Goal: Information Seeking & Learning: Learn about a topic

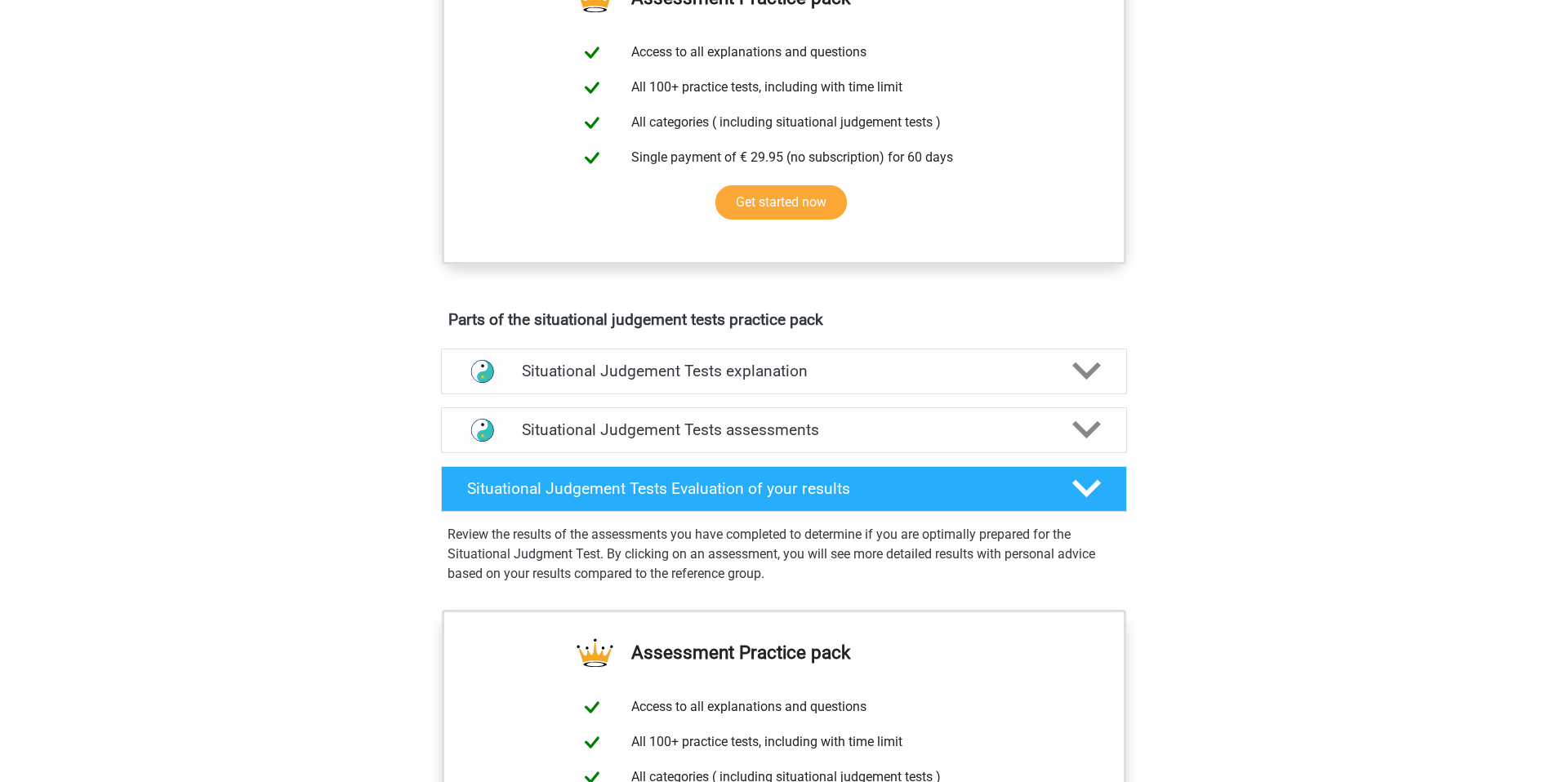
scroll to position [641, 0]
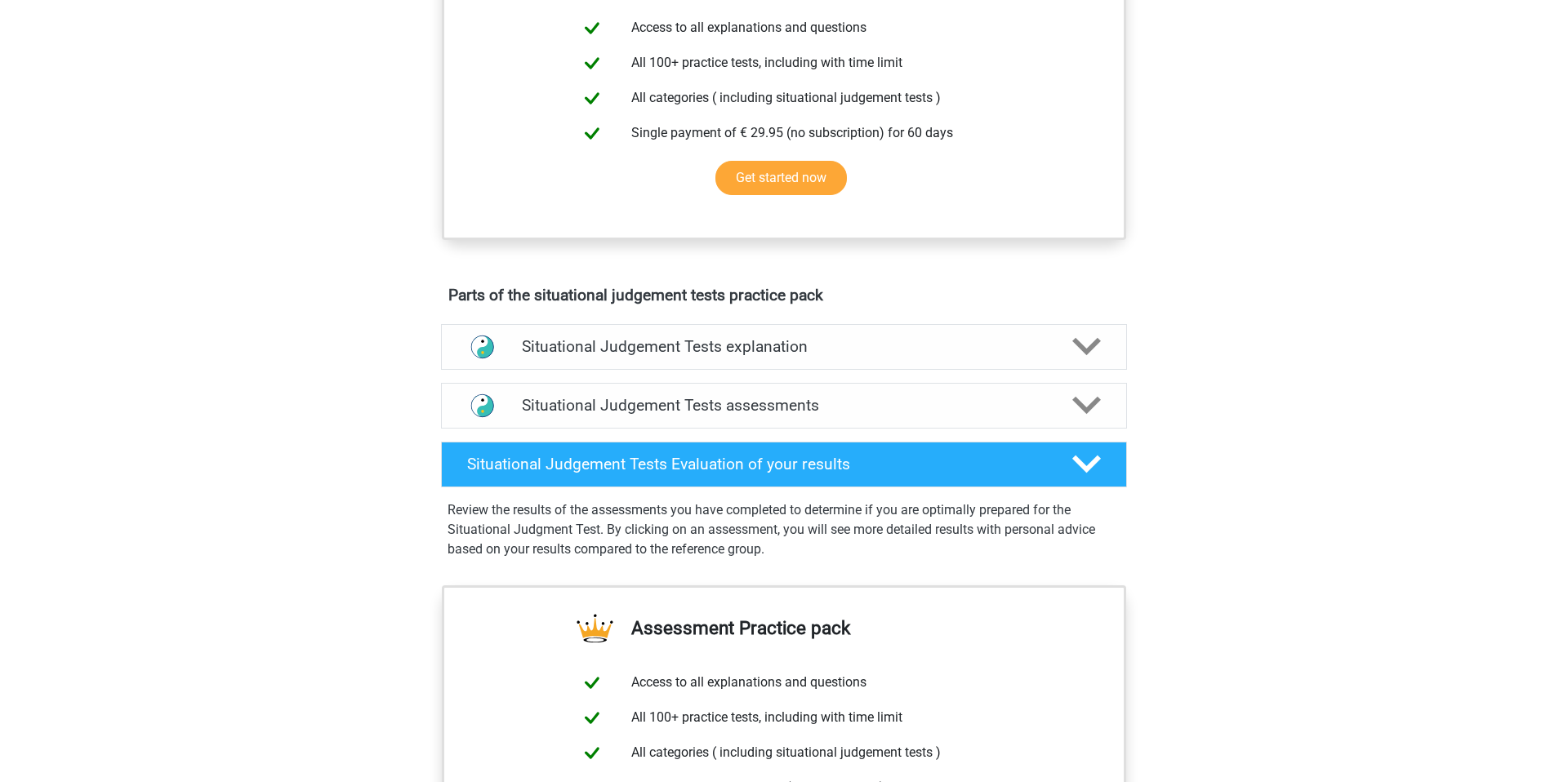
drag, startPoint x: 978, startPoint y: 105, endPoint x: 1002, endPoint y: 203, distance: 100.9
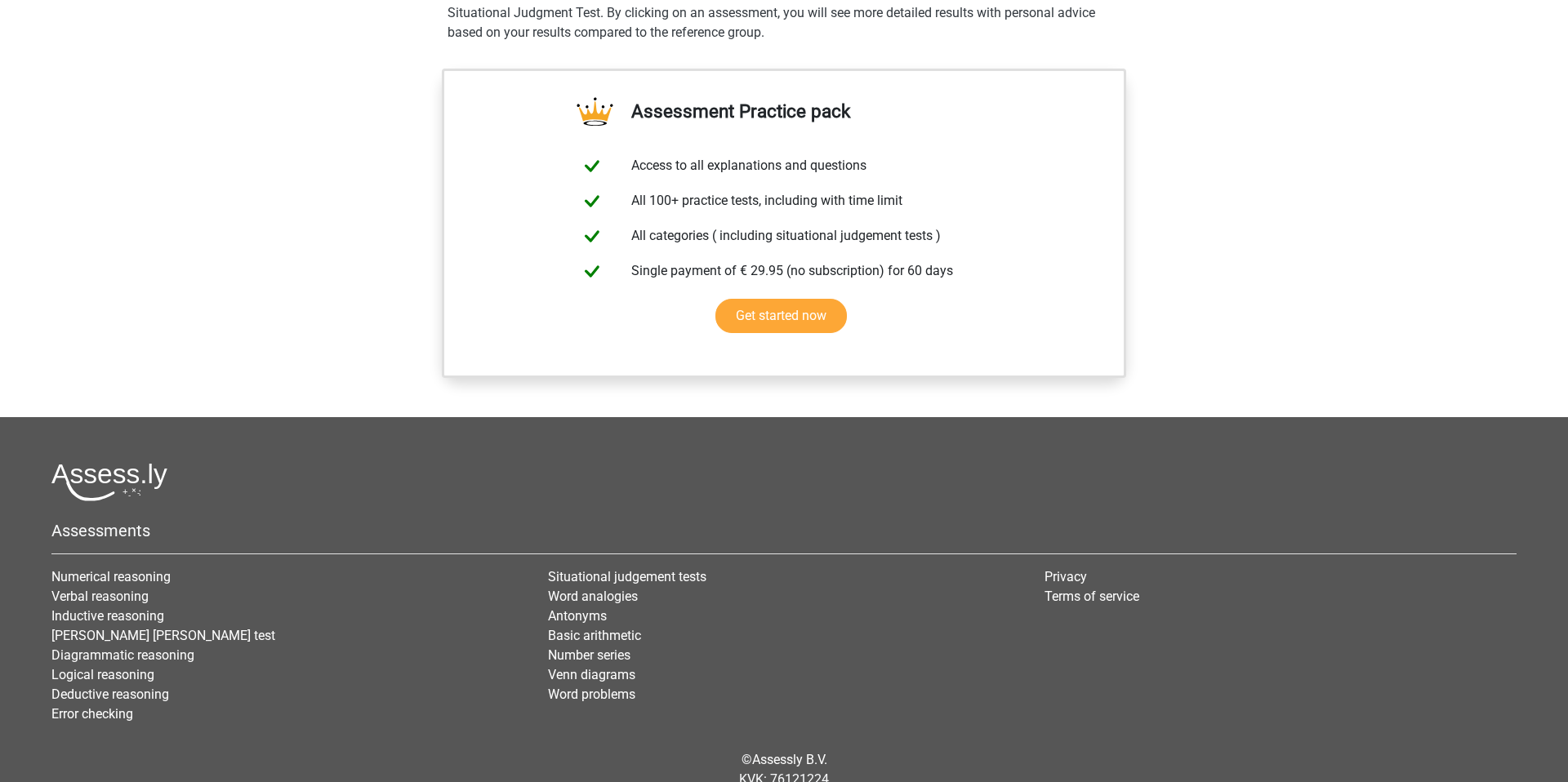
scroll to position [1157, 0]
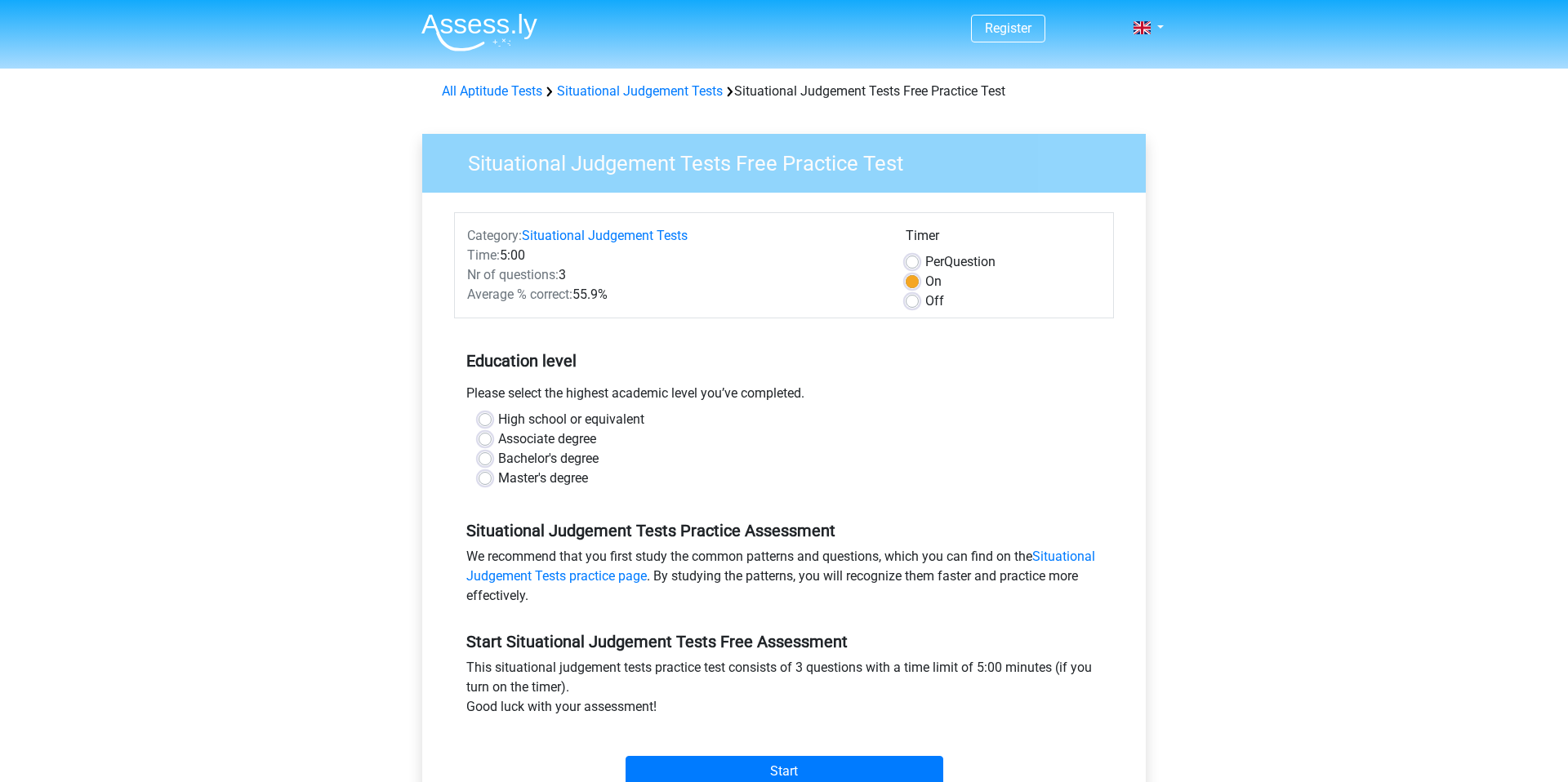
scroll to position [398, 0]
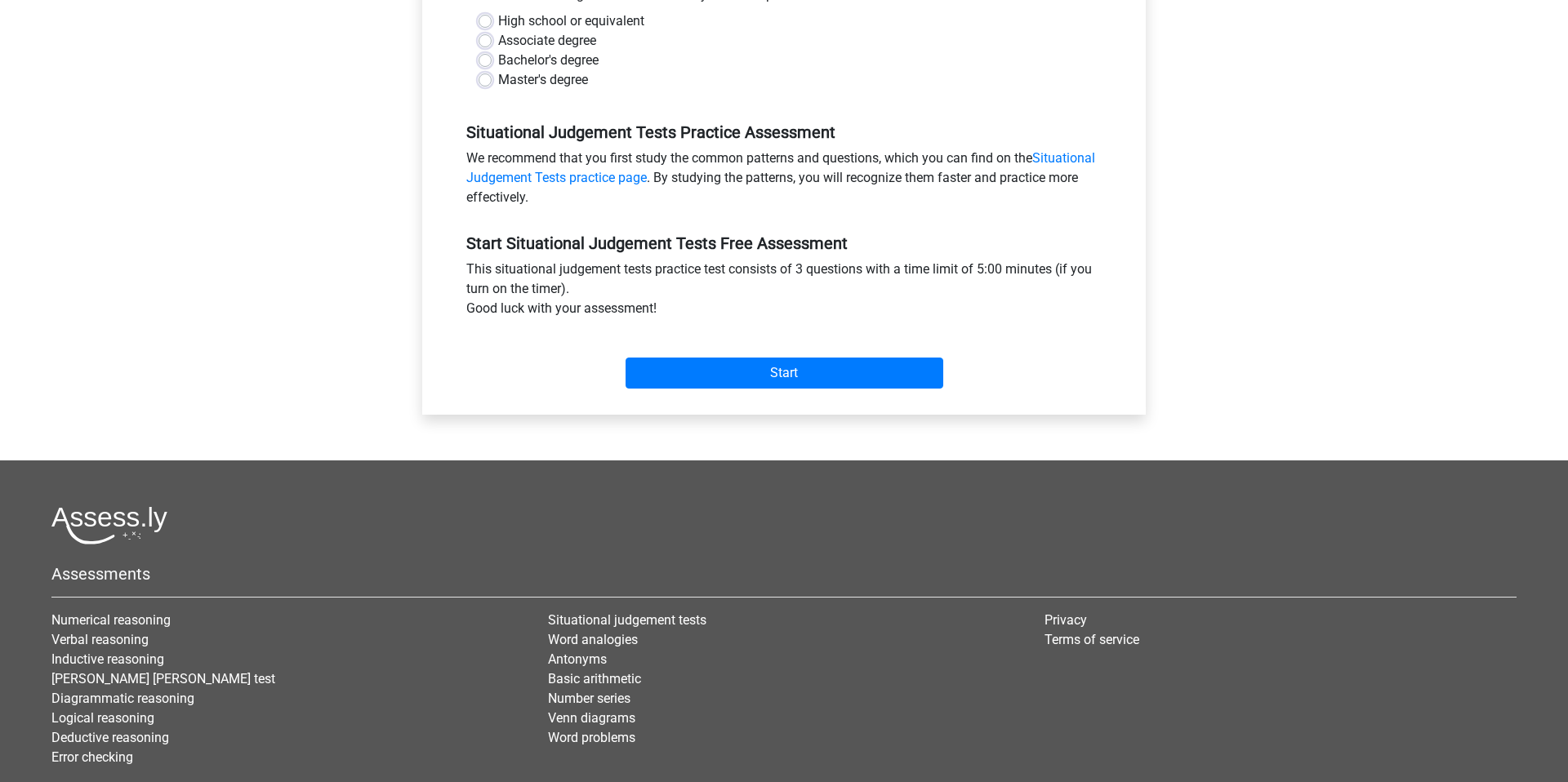
click at [599, 70] on label "Bachelor's degree" at bounding box center [547, 60] width 100 height 20
click at [491, 67] on input "Bachelor's degree" at bounding box center [485, 59] width 13 height 17
radio input "true"
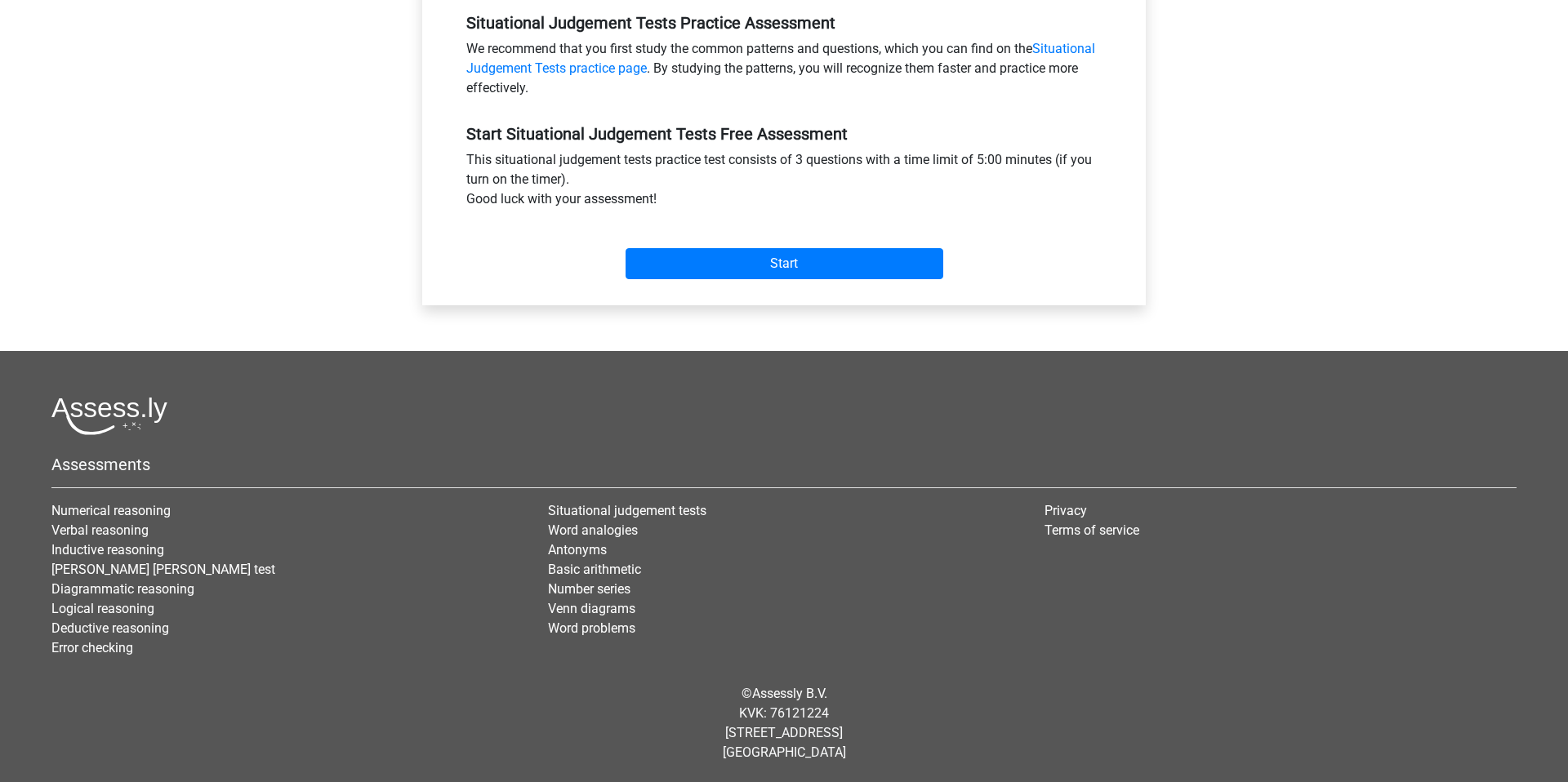
scroll to position [806, 0]
click at [854, 279] on input "Start" at bounding box center [784, 264] width 318 height 31
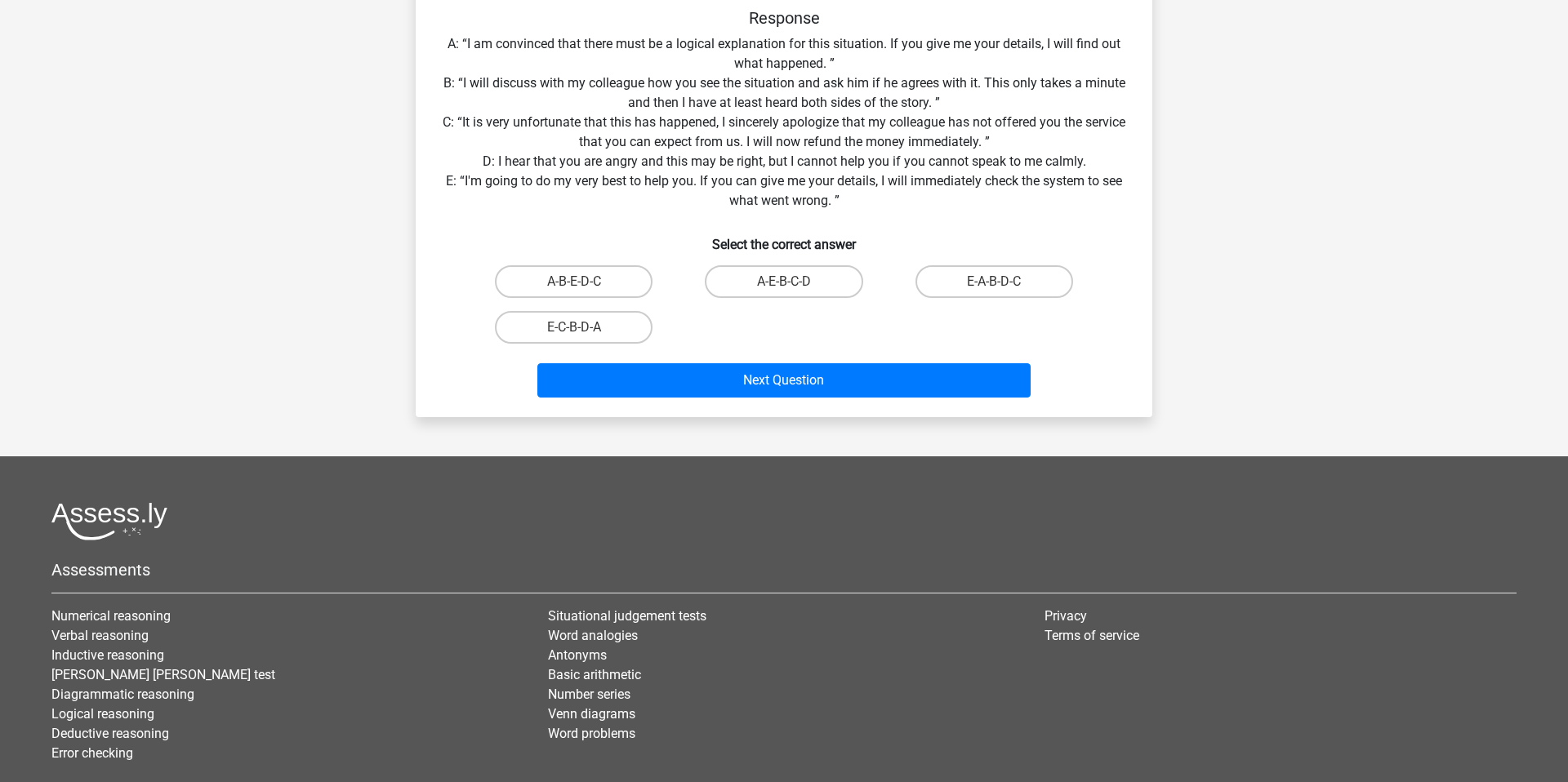
scroll to position [336, 0]
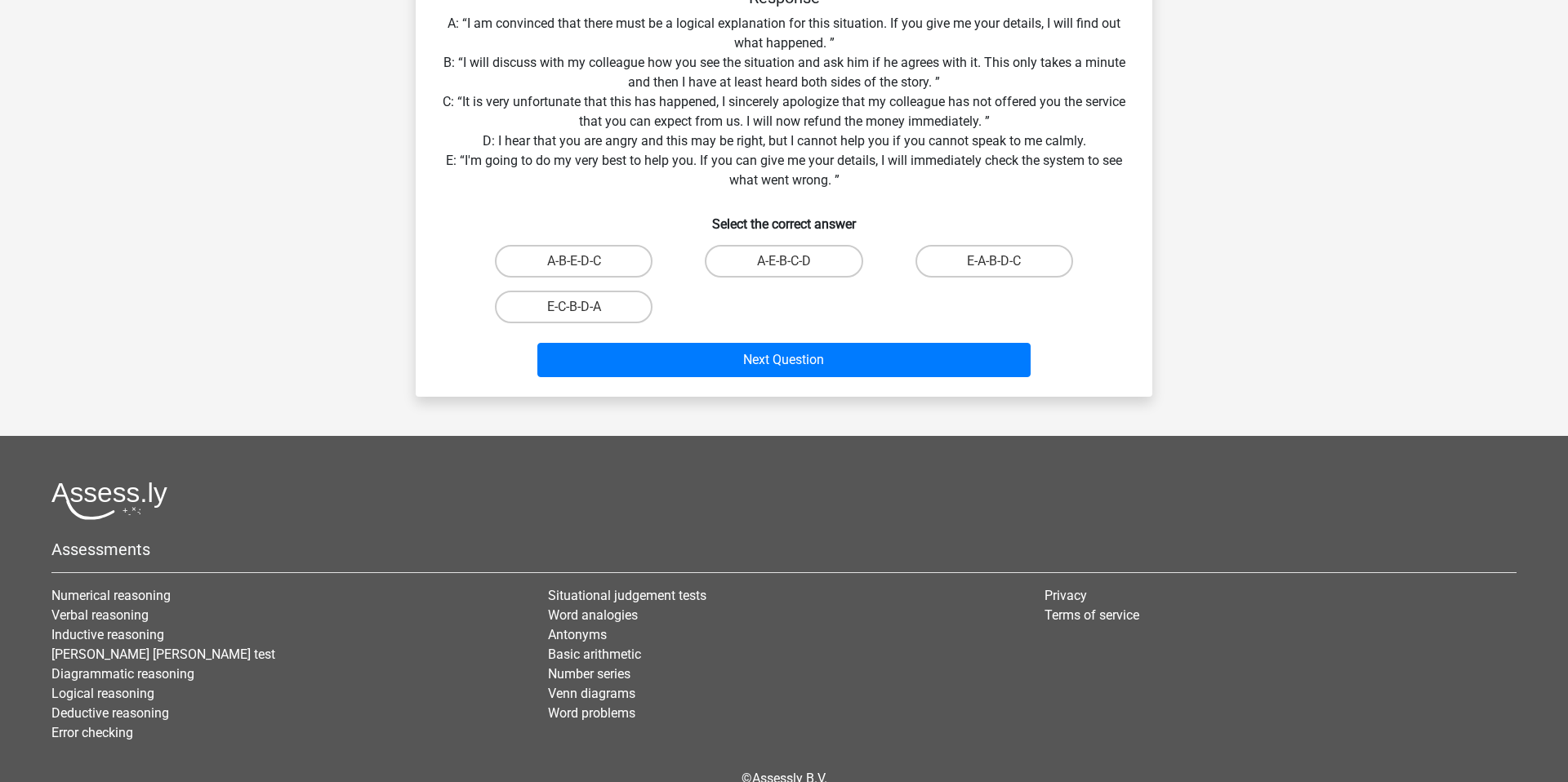
click at [937, 384] on div "Situation You have been hired as an intern at a major insurance company. On the…" at bounding box center [783, 94] width 724 height 579
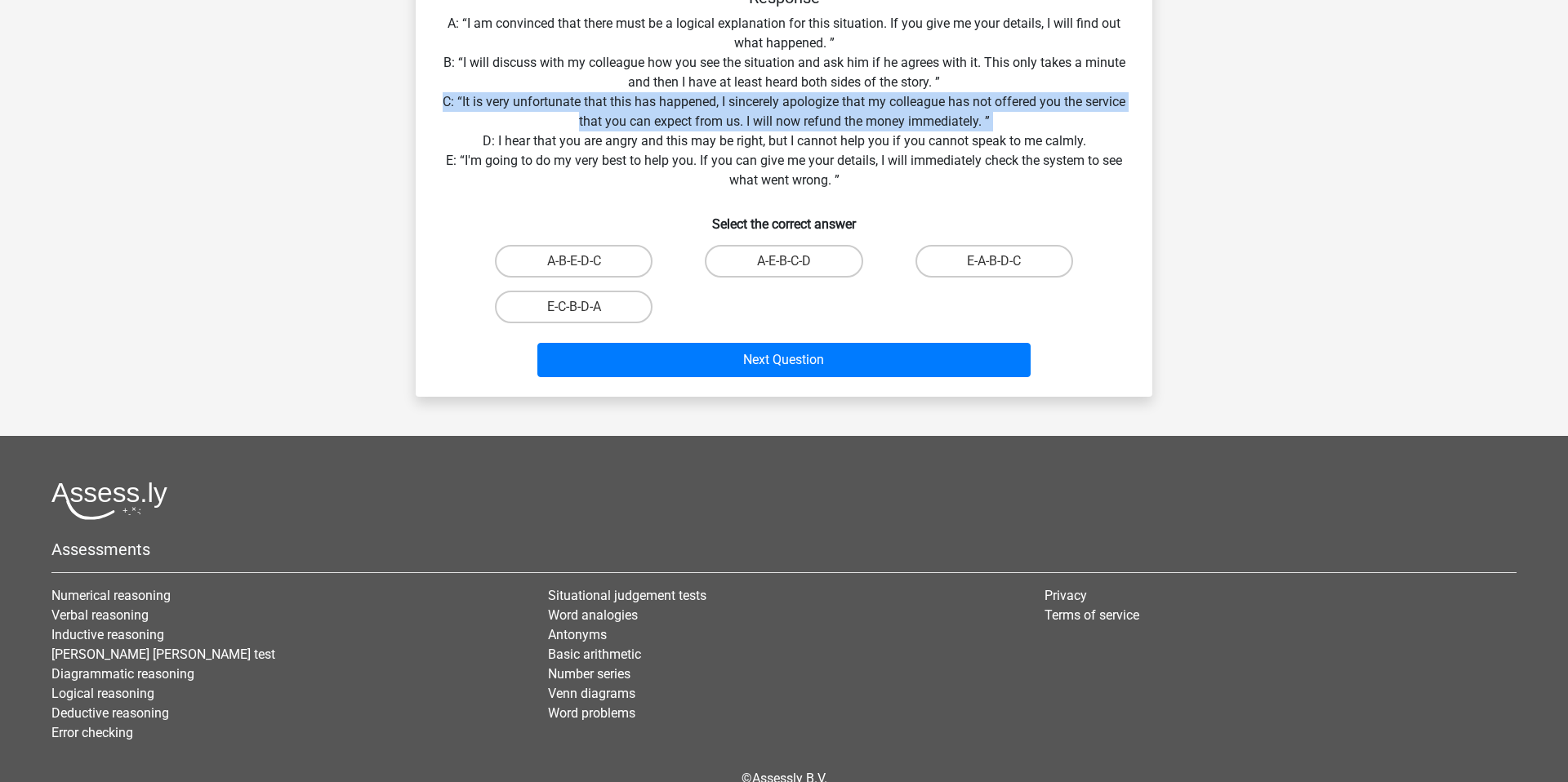
click at [937, 384] on div "Situation You have been hired as an intern at a major insurance company. On the…" at bounding box center [783, 94] width 724 height 579
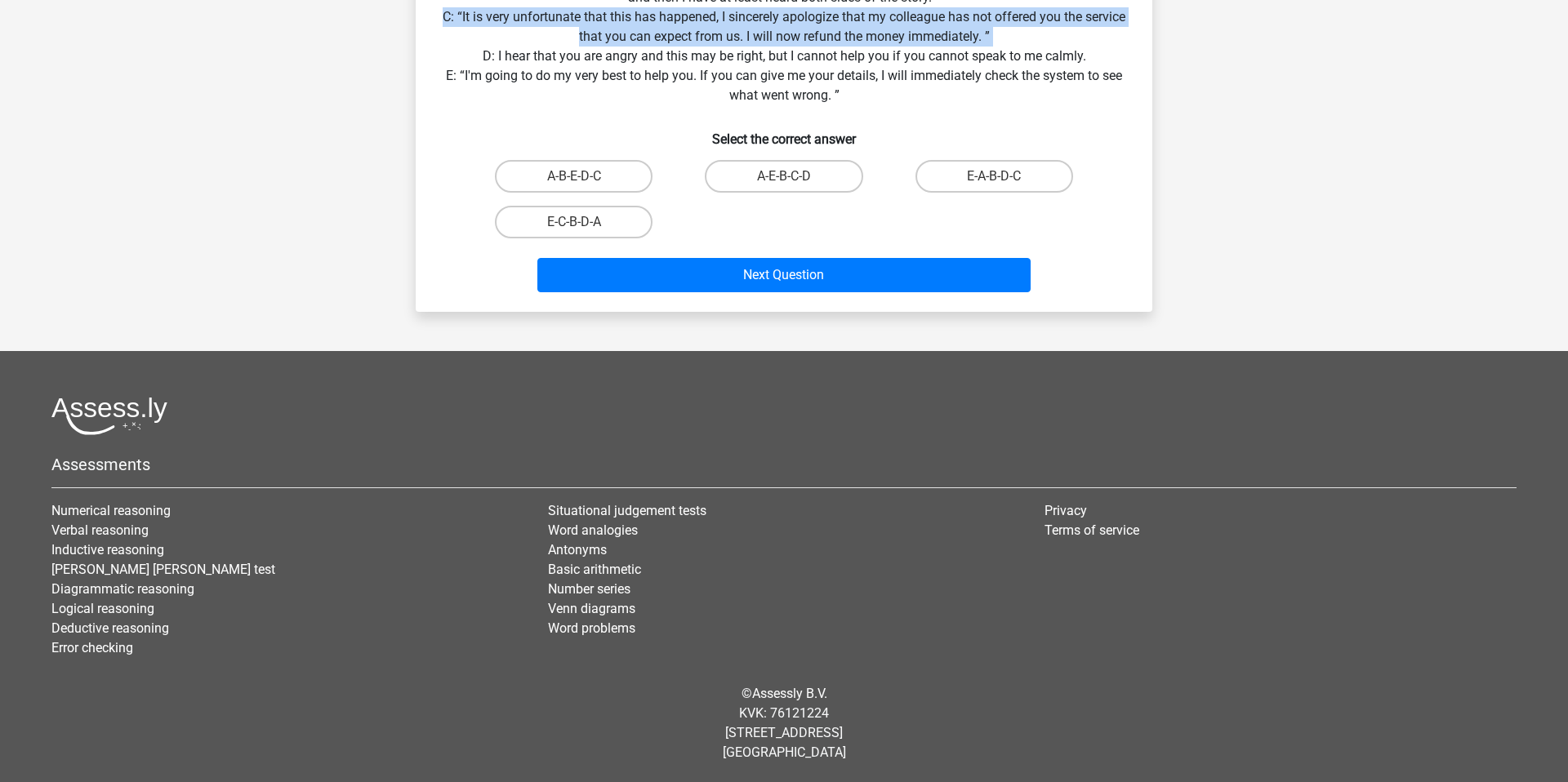
scroll to position [551, 0]
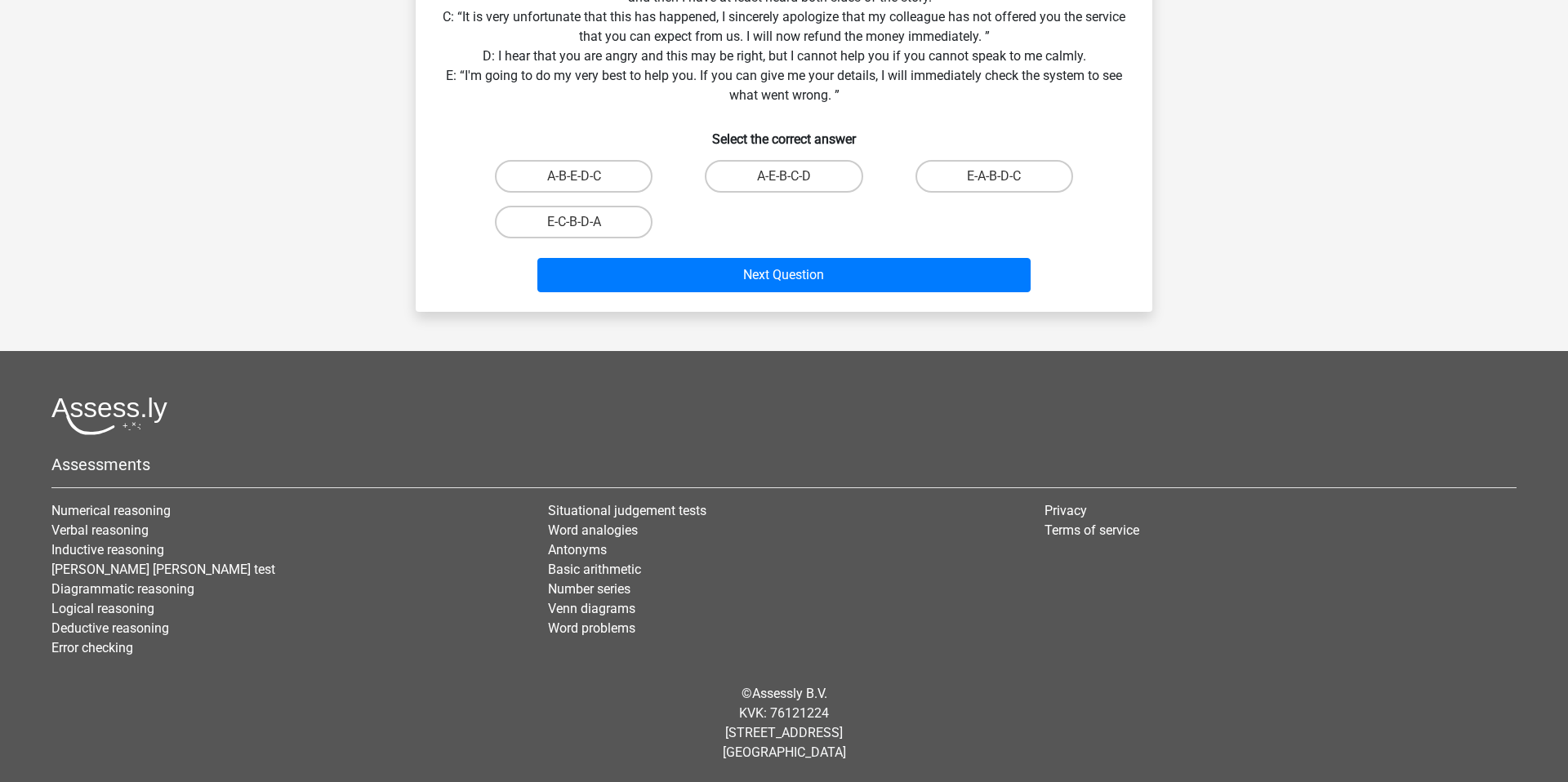
click at [1021, 298] on div "Situation You have been hired as an intern at a major insurance company. On the…" at bounding box center [783, 9] width 724 height 579
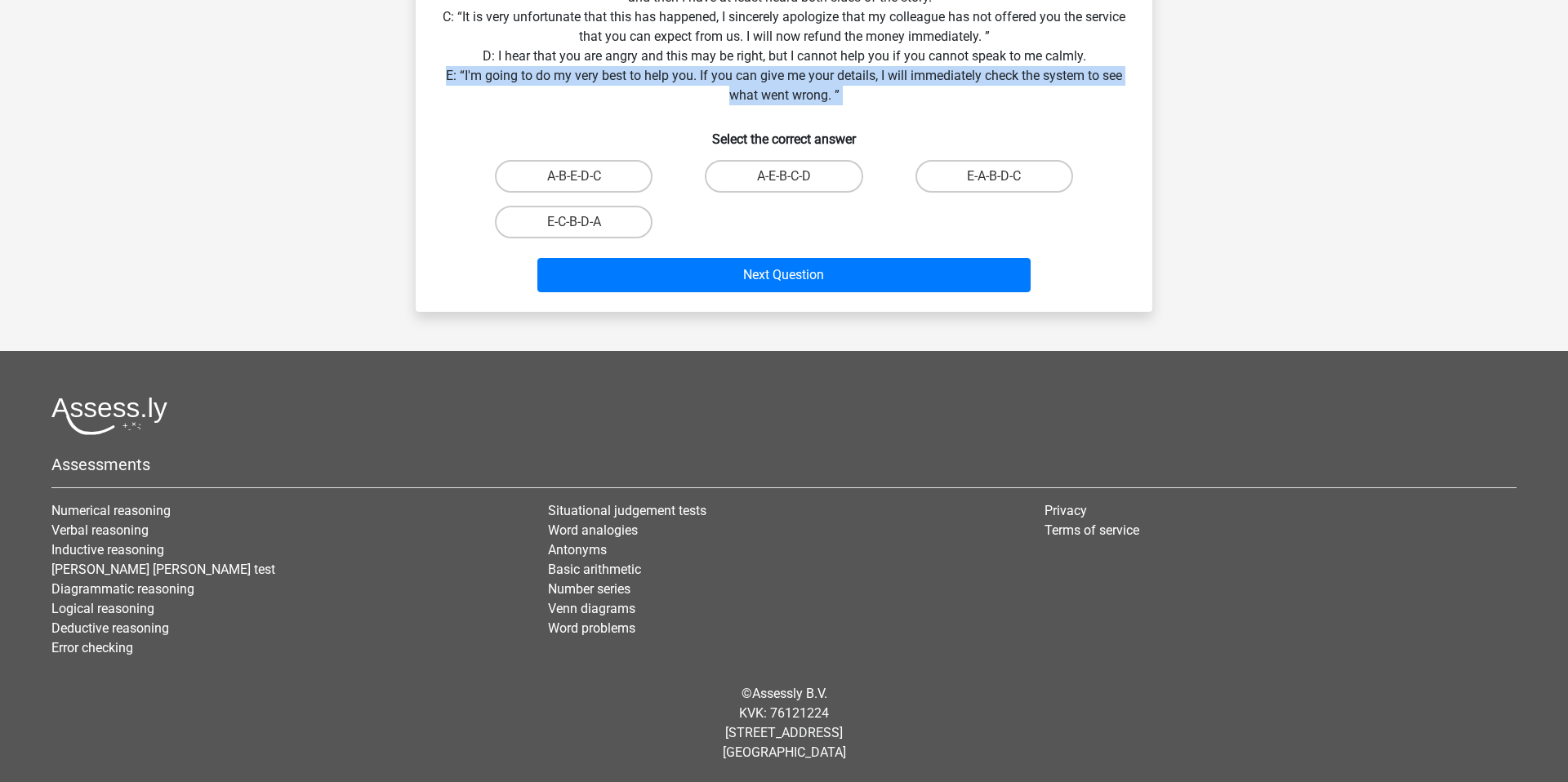
click at [1021, 298] on div "Situation You have been hired as an intern at a major insurance company. On the…" at bounding box center [783, 9] width 724 height 579
click at [996, 193] on label "E-A-B-D-C" at bounding box center [994, 176] width 158 height 32
click at [996, 187] on input "E-A-B-D-C" at bounding box center [999, 181] width 11 height 11
radio input "true"
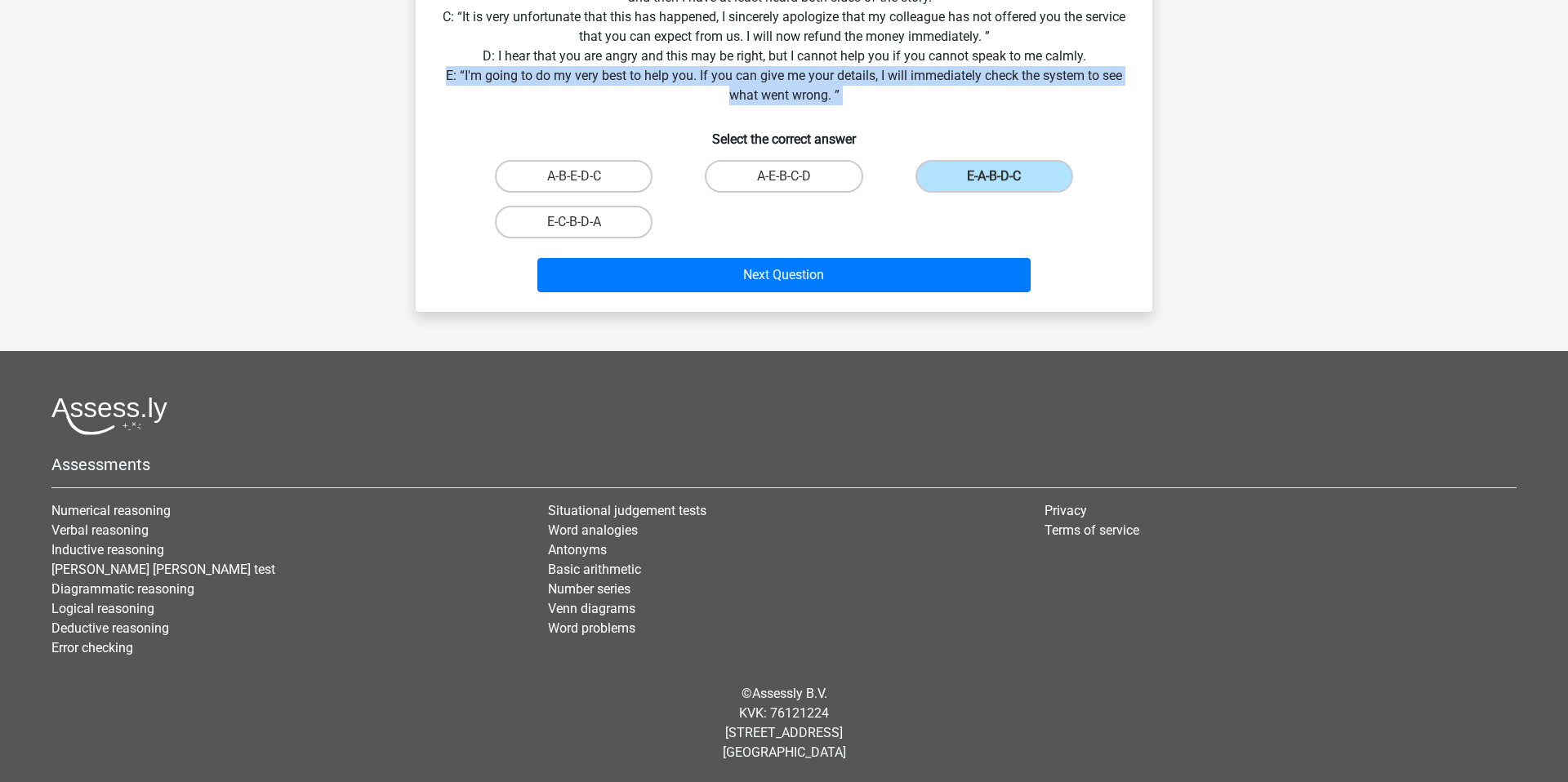
scroll to position [901, 0]
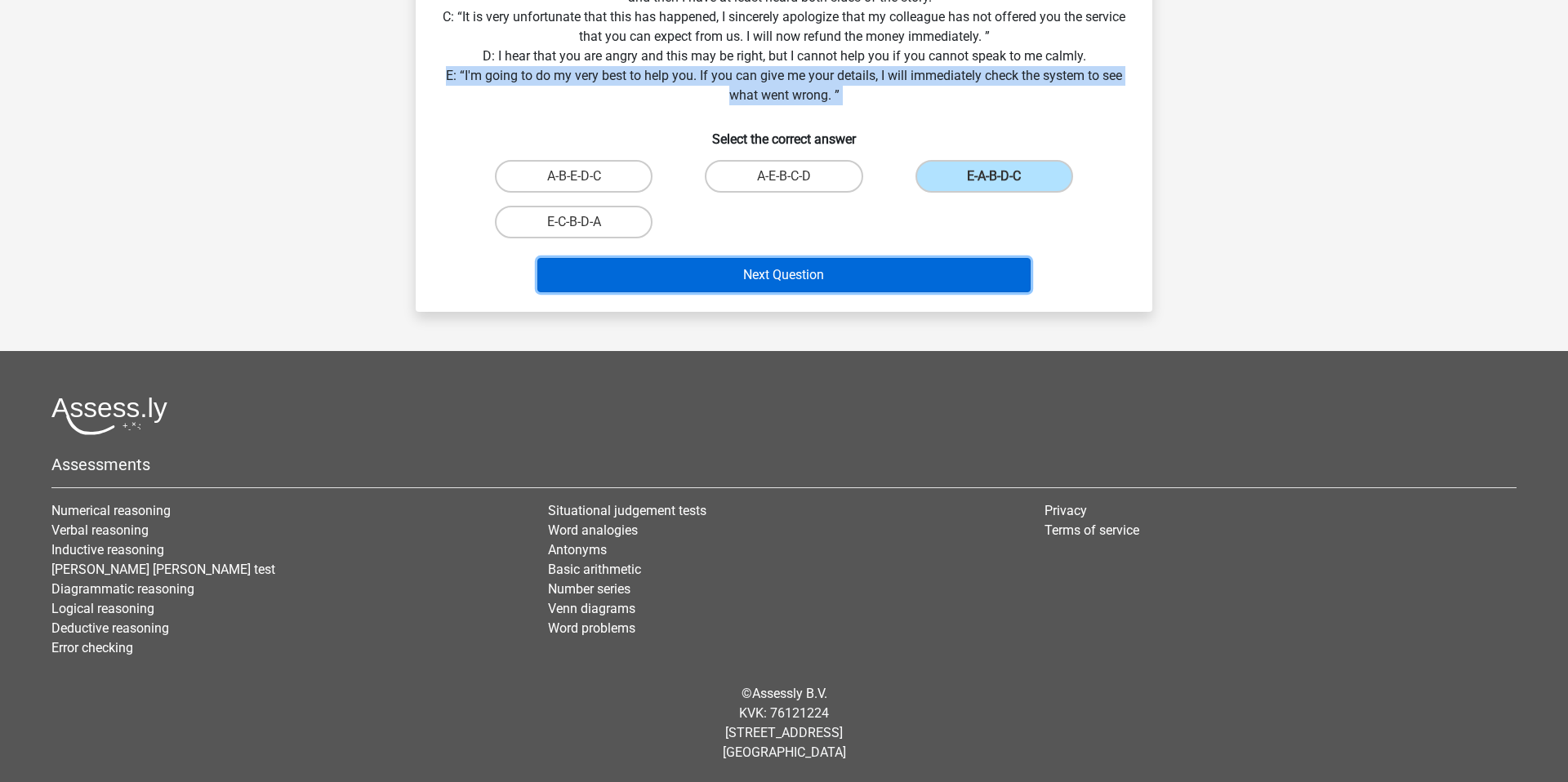
click at [930, 292] on button "Next Question" at bounding box center [784, 274] width 494 height 34
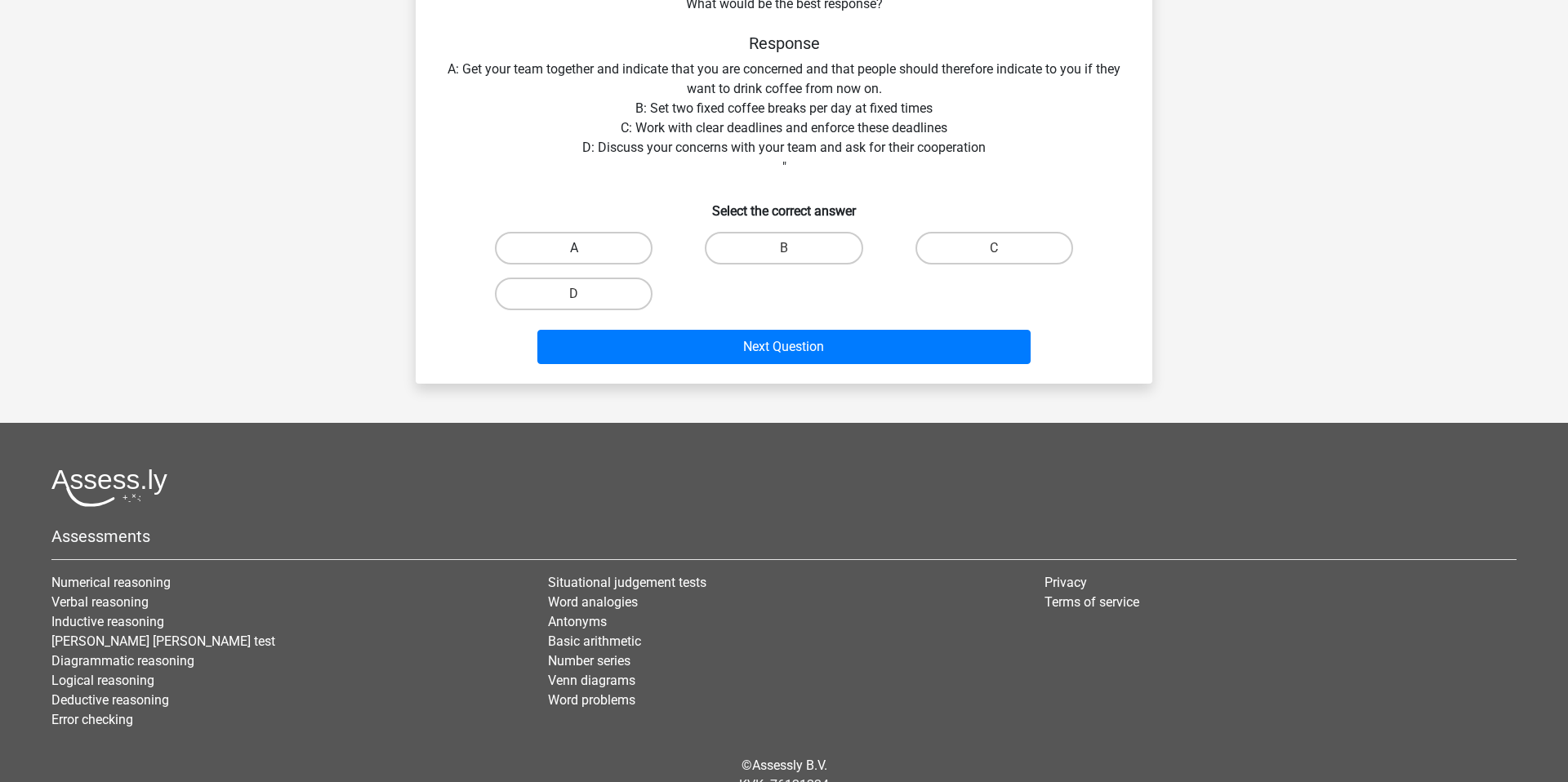
scroll to position [346, 0]
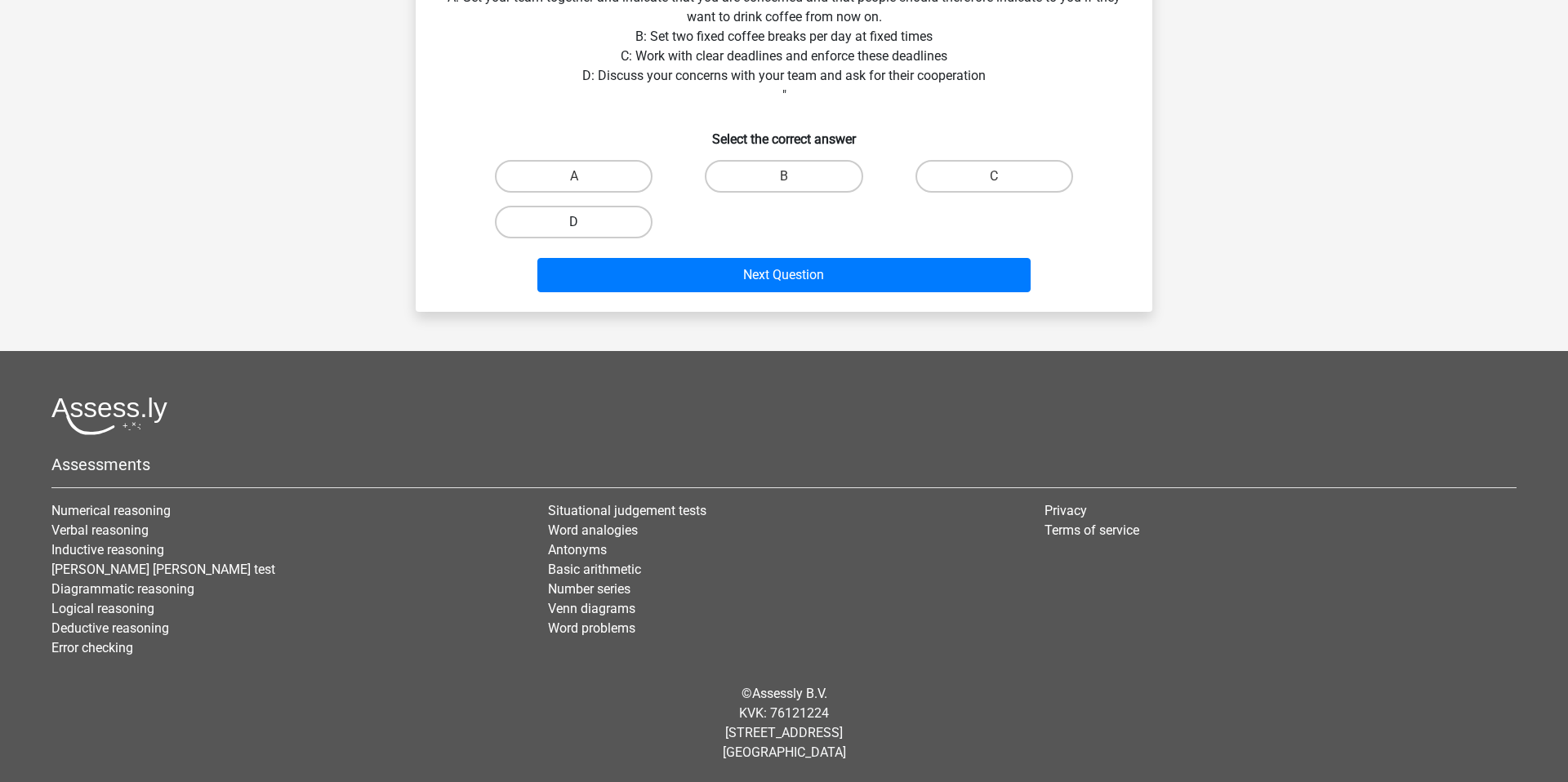
click at [625, 238] on label "D" at bounding box center [573, 222] width 158 height 32
click at [585, 232] on input "D" at bounding box center [579, 227] width 11 height 11
radio input "true"
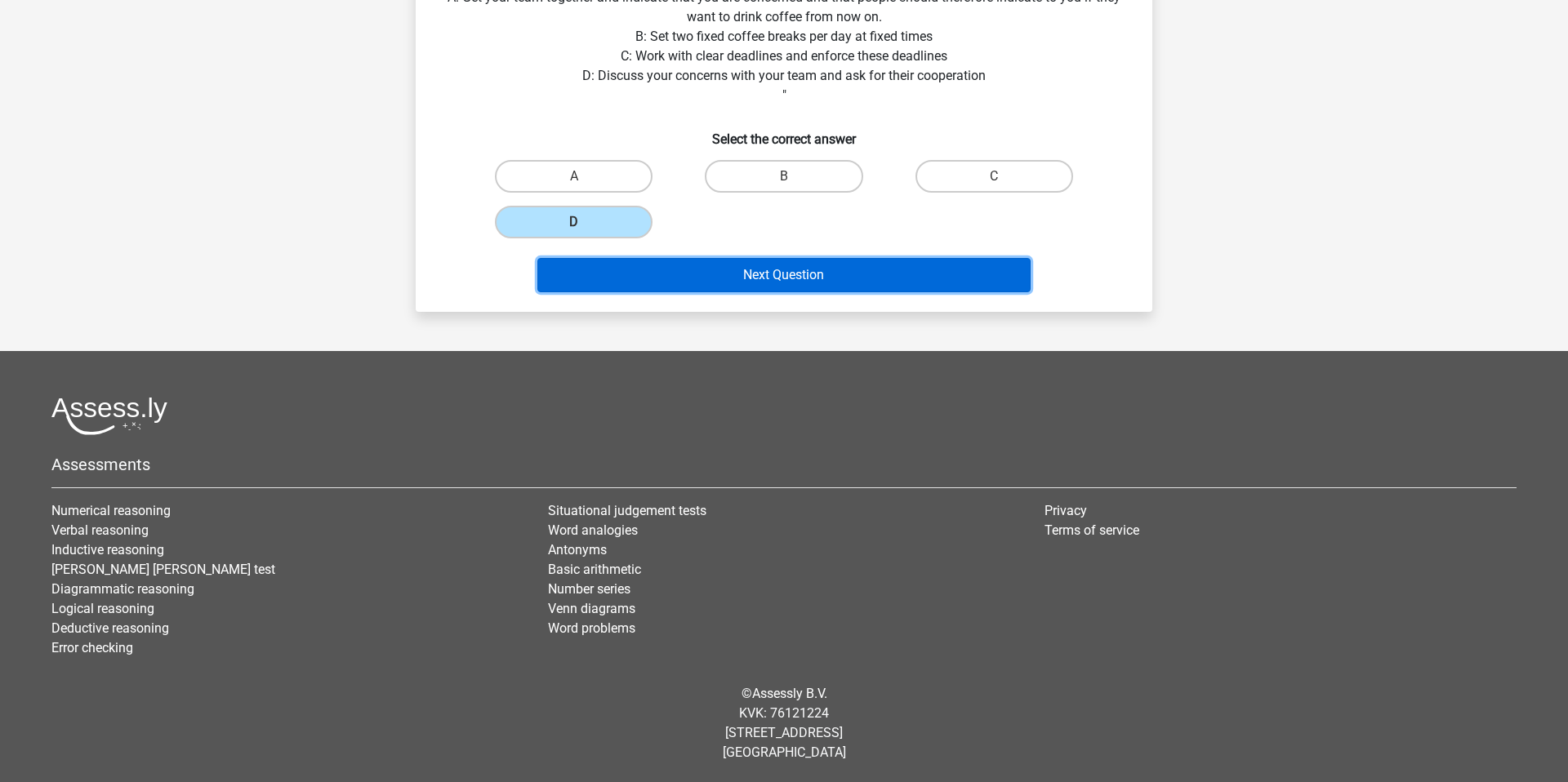
click at [867, 292] on button "Next Question" at bounding box center [784, 274] width 494 height 34
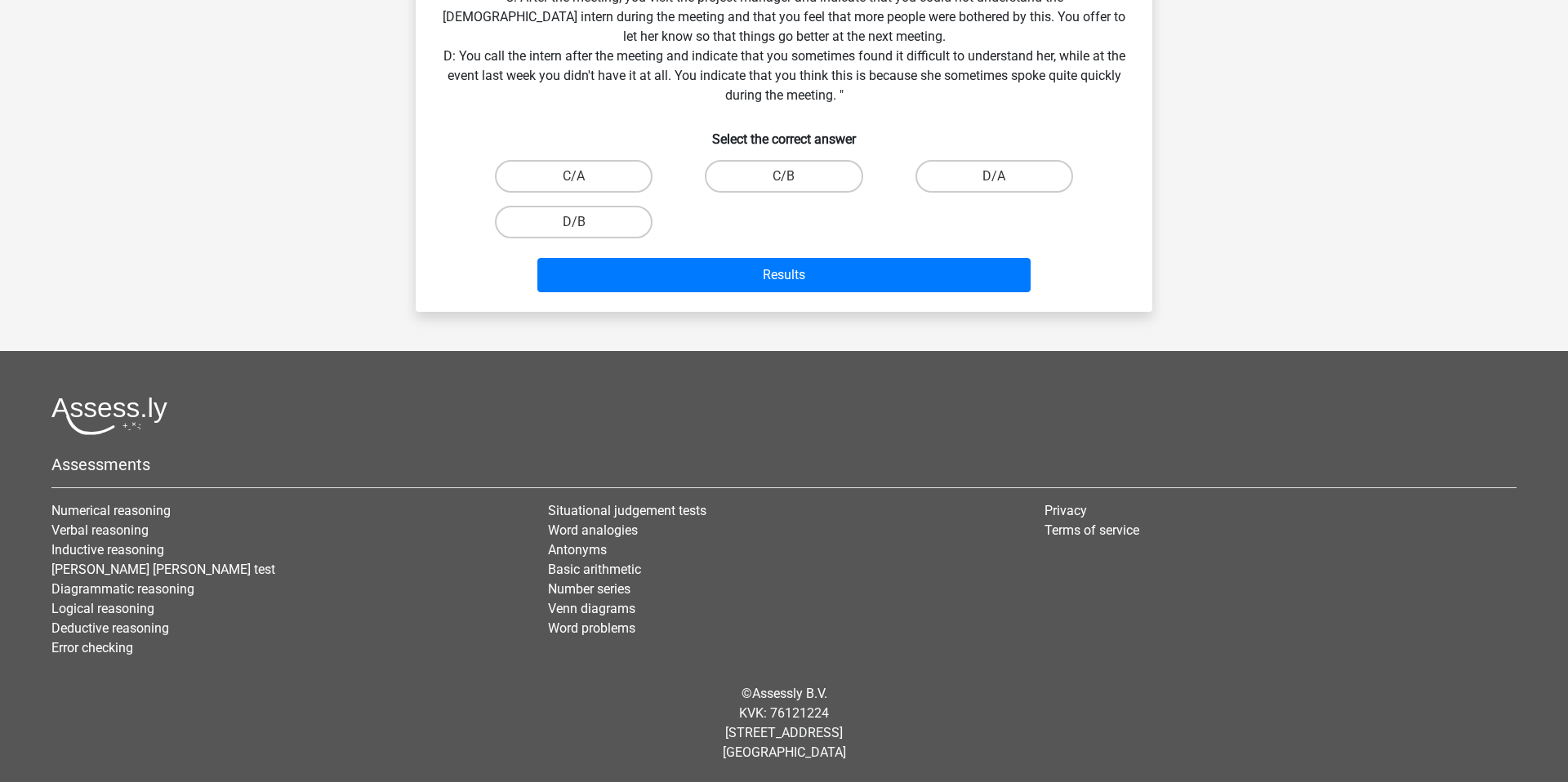
scroll to position [827, 0]
click at [636, 238] on label "D/B" at bounding box center [573, 222] width 158 height 32
click at [585, 232] on input "D/B" at bounding box center [579, 227] width 11 height 11
radio input "true"
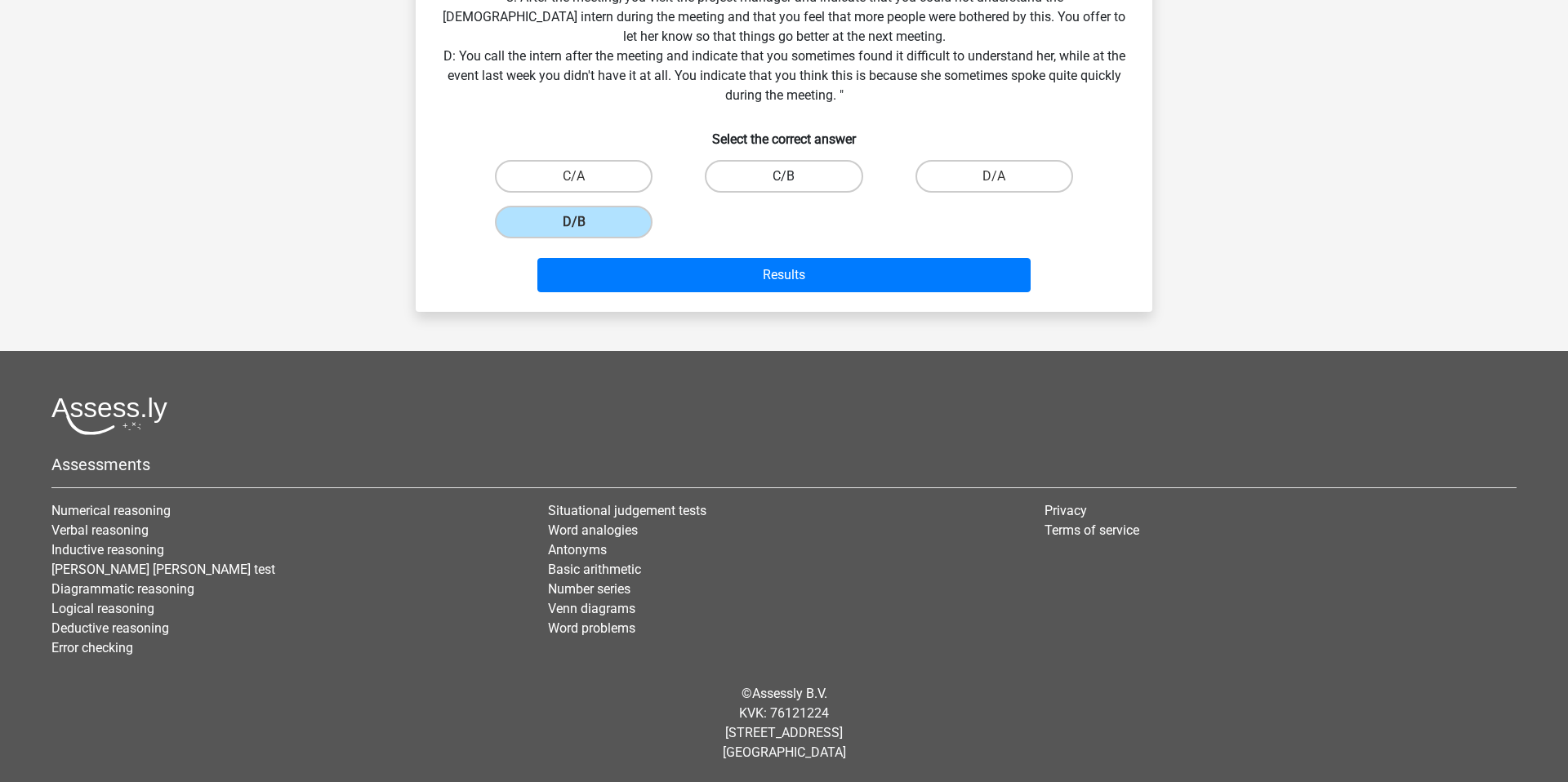
click at [776, 193] on label "C/B" at bounding box center [783, 176] width 158 height 32
click at [784, 187] on input "C/B" at bounding box center [789, 181] width 11 height 11
radio input "true"
click at [626, 193] on label "C/A" at bounding box center [573, 176] width 158 height 32
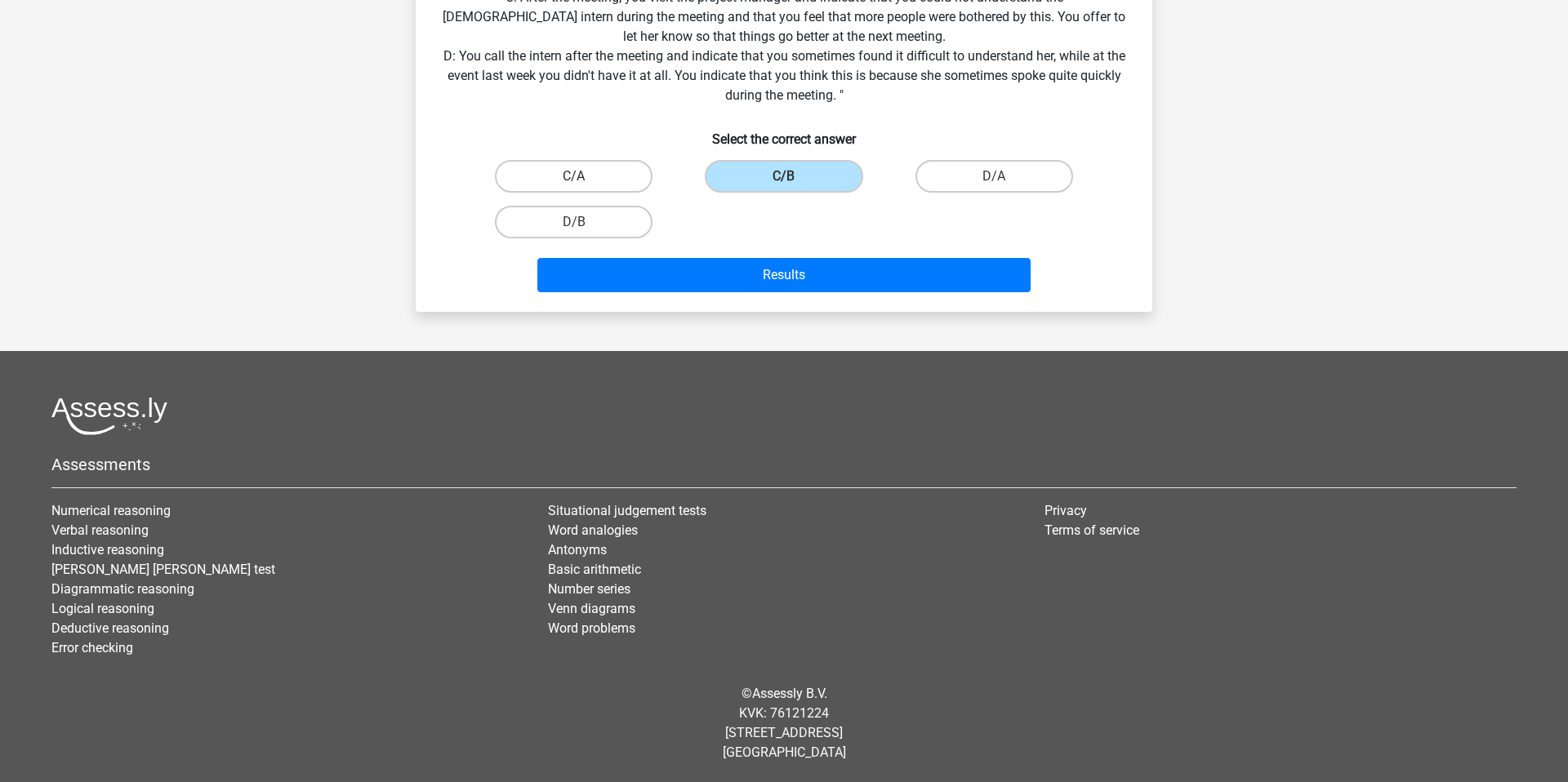
click at [585, 187] on input "C/A" at bounding box center [579, 181] width 11 height 11
radio input "true"
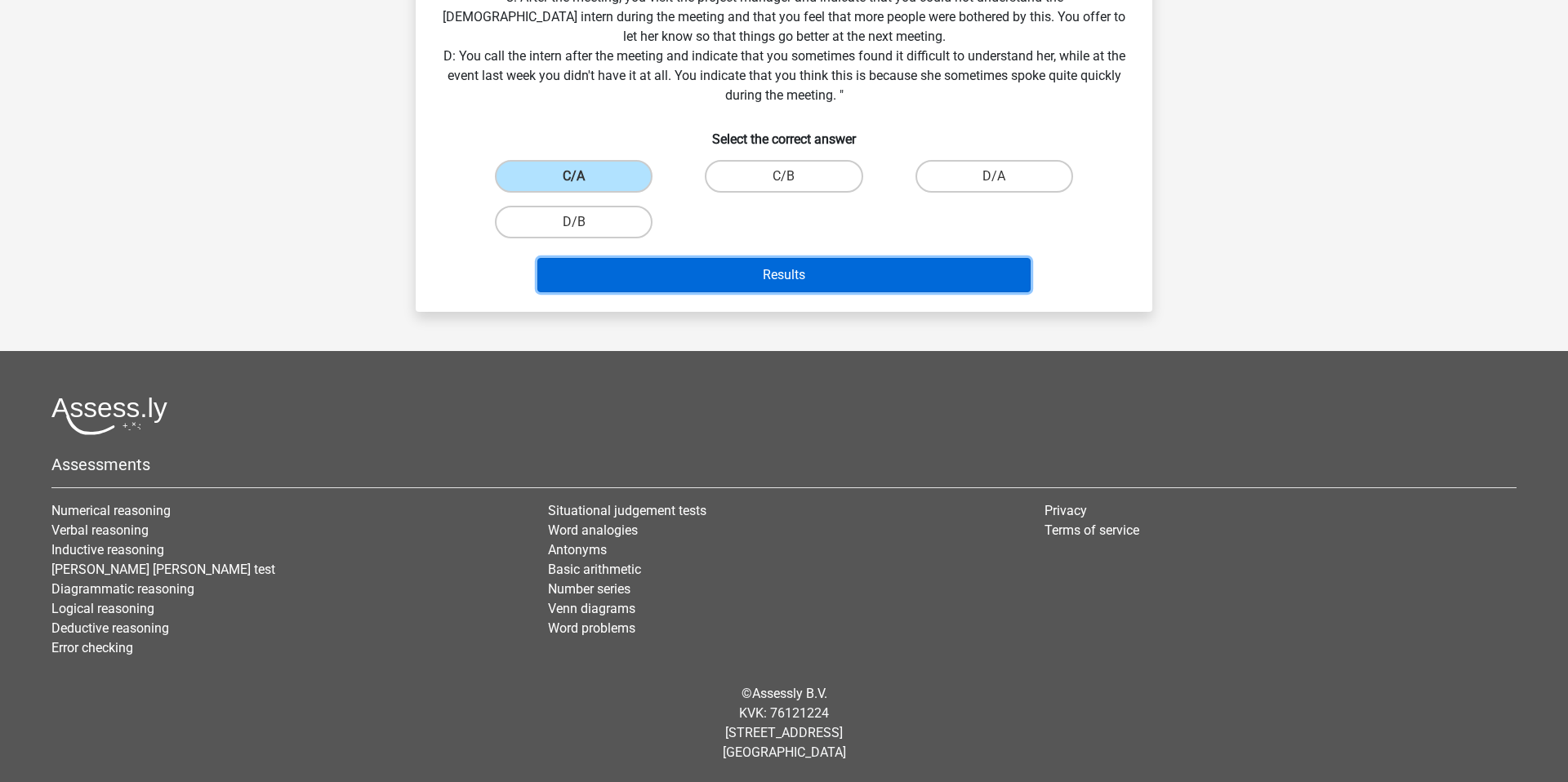
click at [920, 292] on button "Results" at bounding box center [784, 274] width 494 height 34
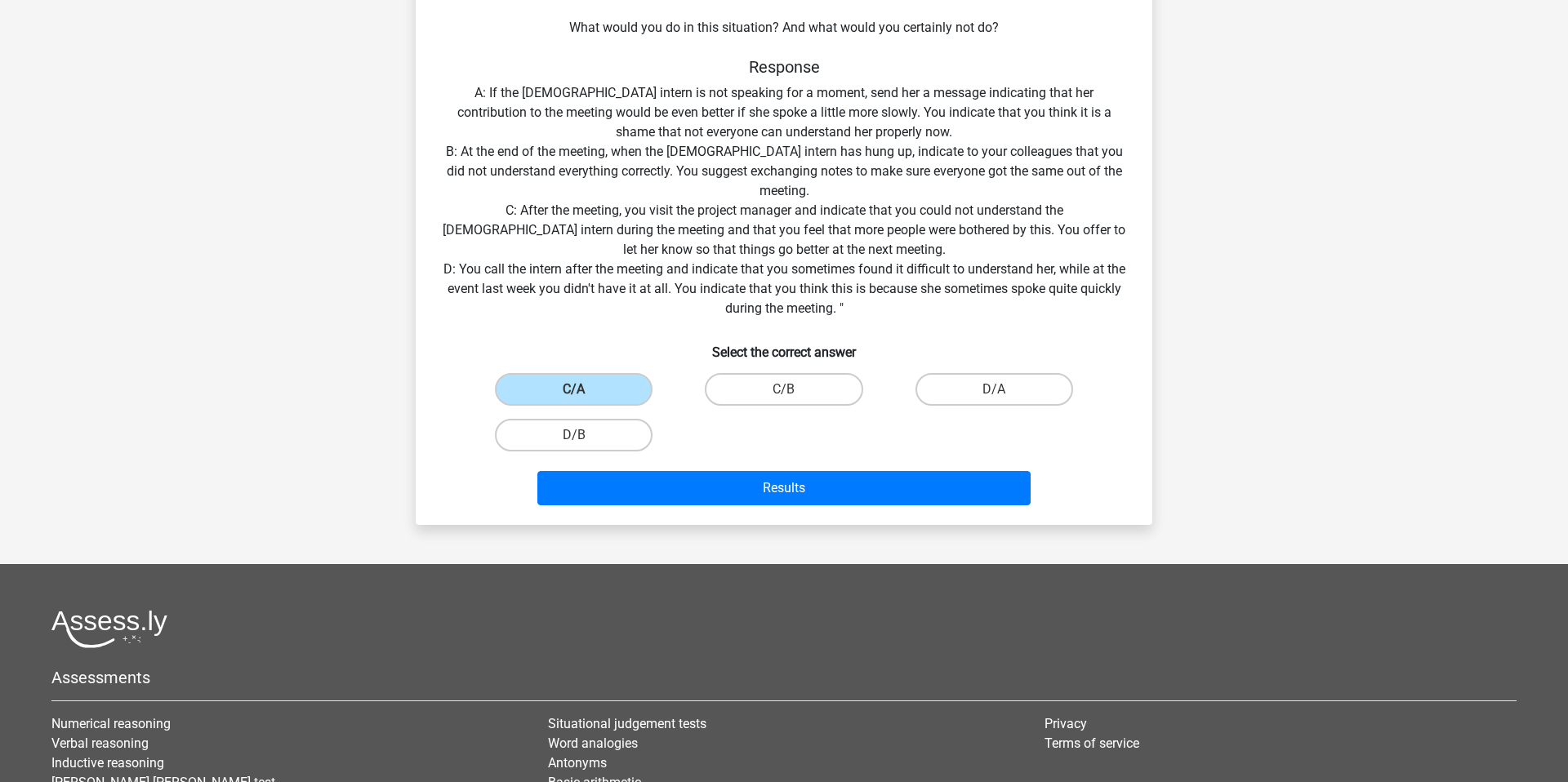
scroll to position [0, 0]
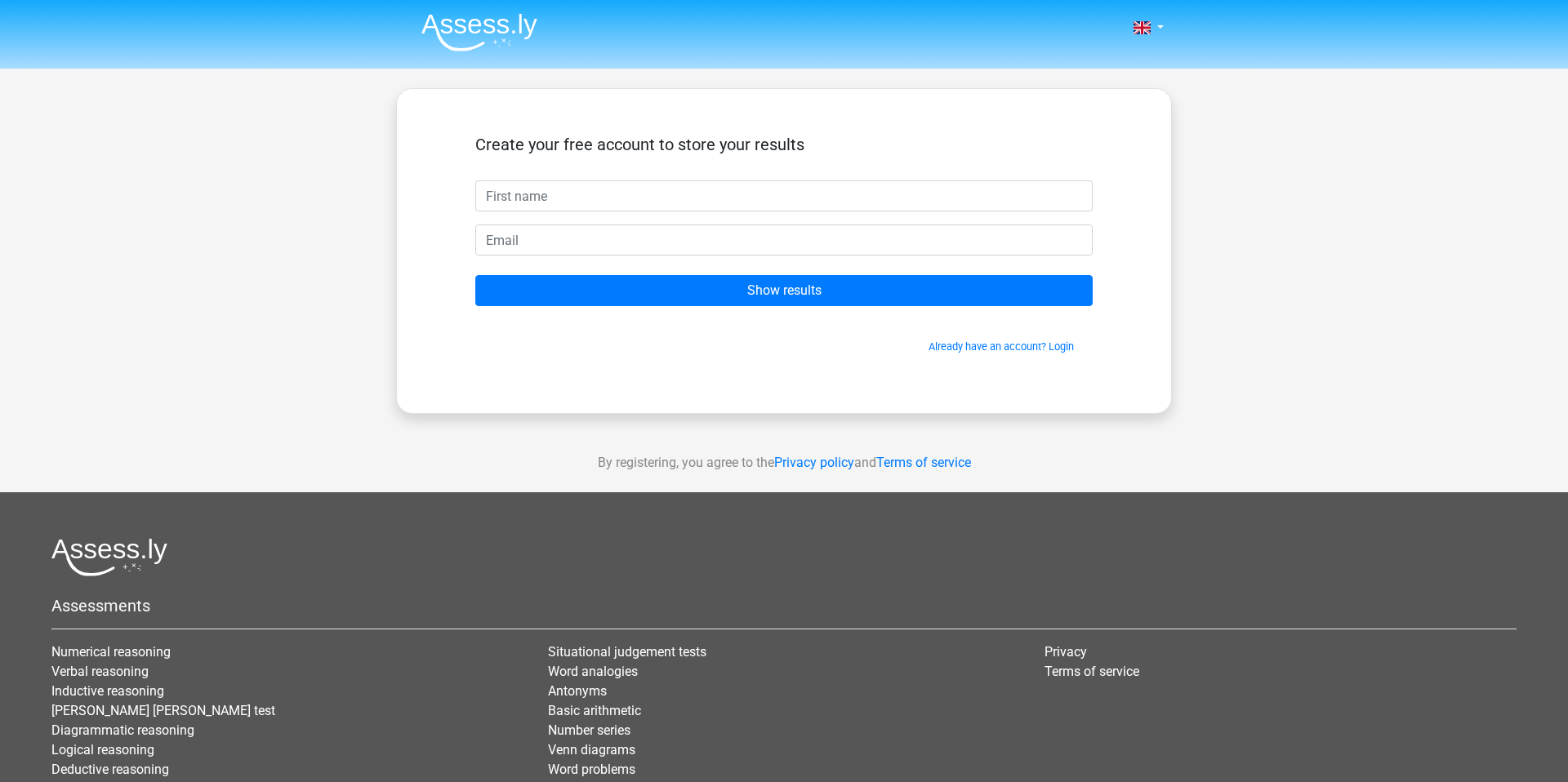
click at [750, 212] on input "text" at bounding box center [784, 196] width 617 height 31
type input "[PERSON_NAME]"
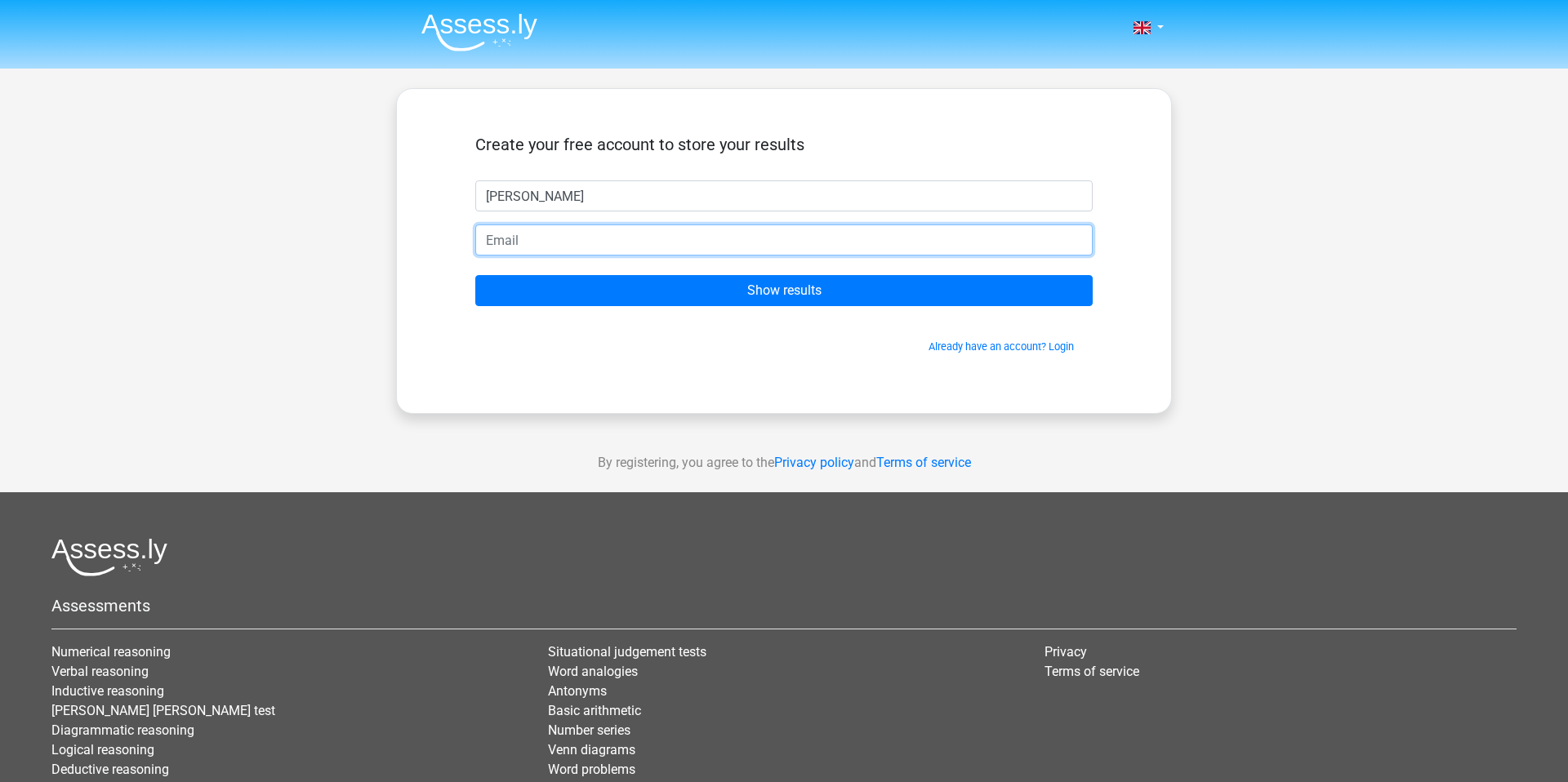
click at [645, 255] on input "email" at bounding box center [784, 241] width 617 height 31
type input "[EMAIL_ADDRESS][DOMAIN_NAME]"
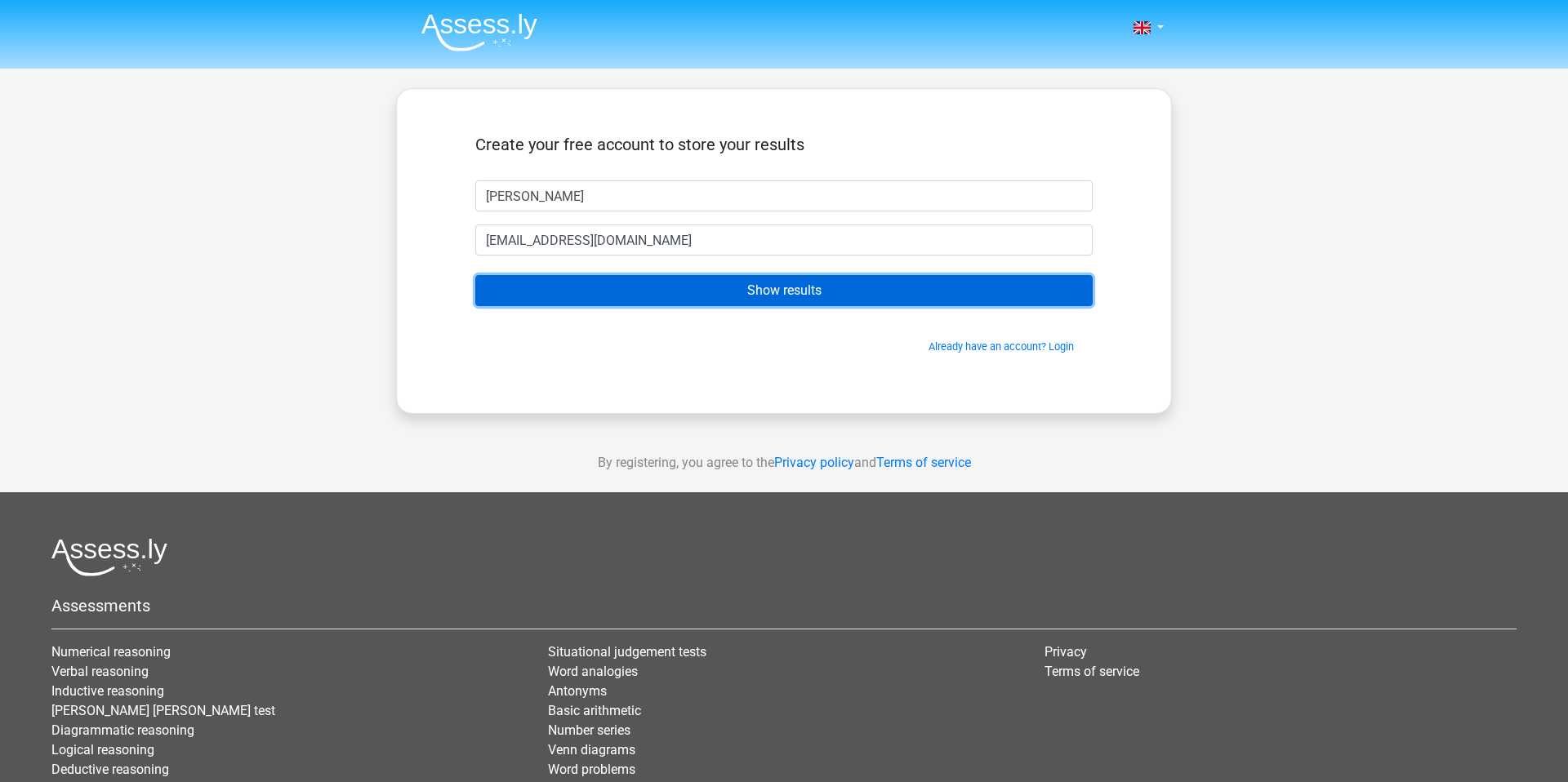
click at [783, 306] on input "Show results" at bounding box center [784, 291] width 617 height 31
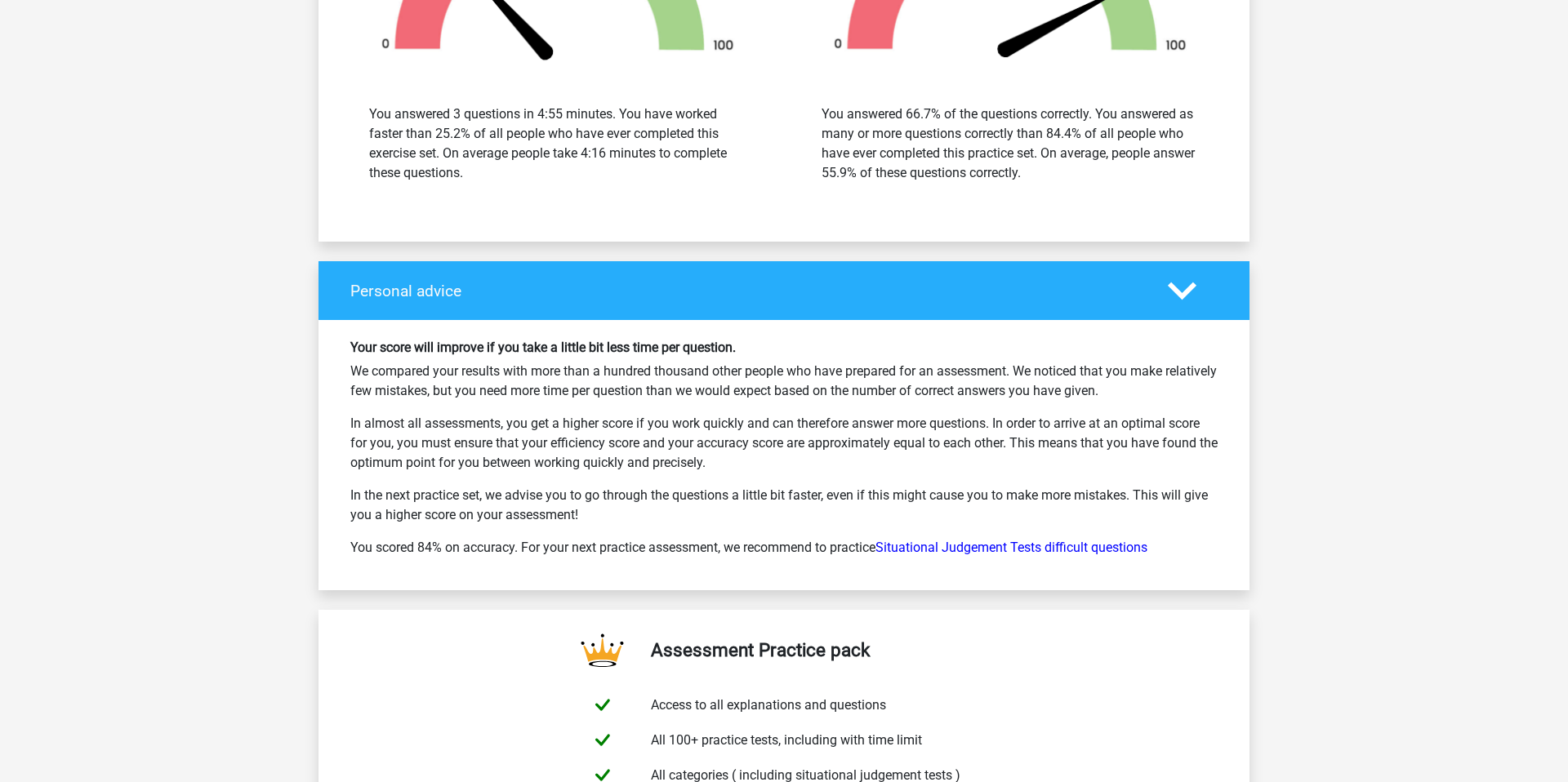
scroll to position [2002, 0]
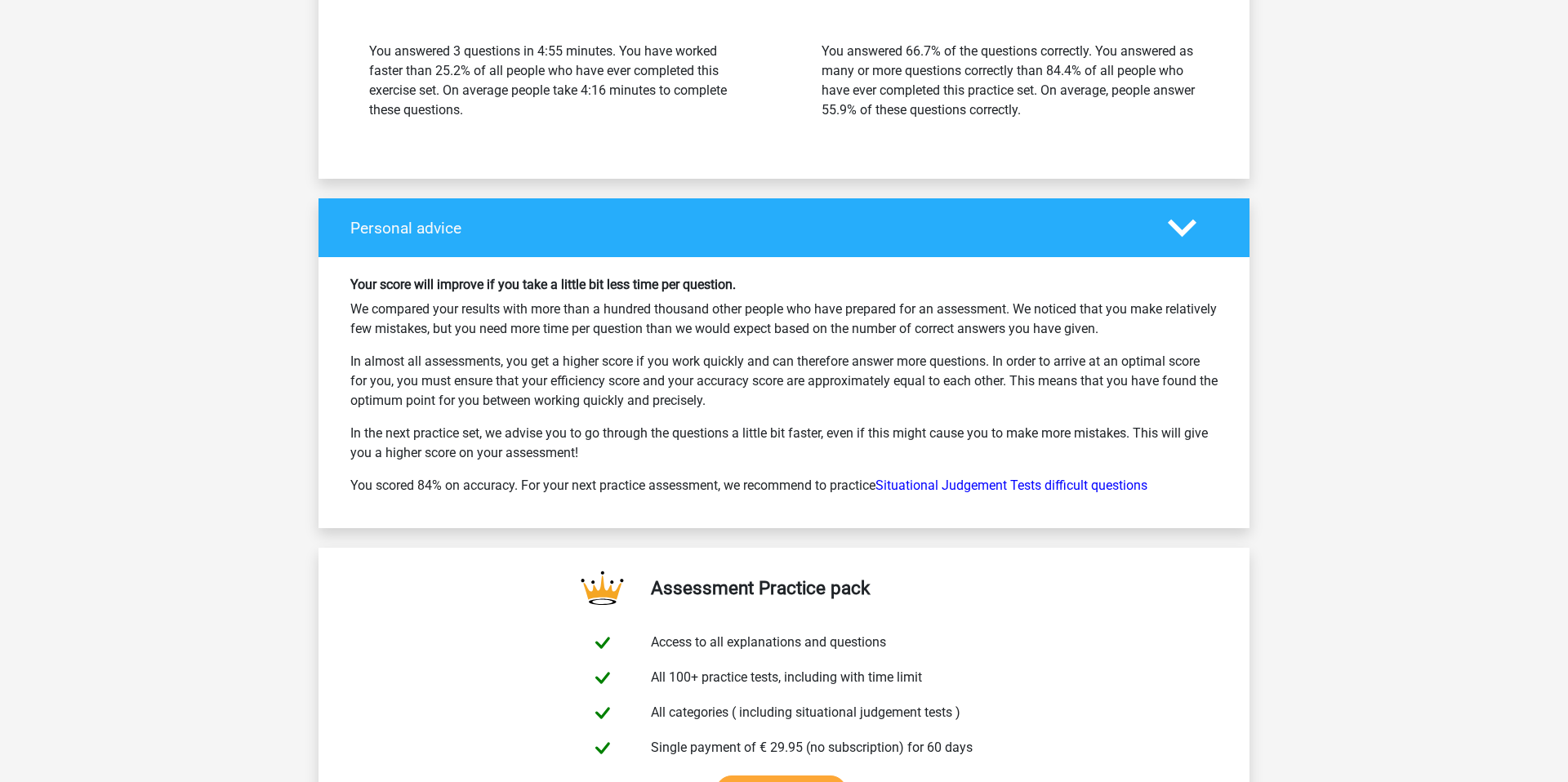
scroll to position [3126, 0]
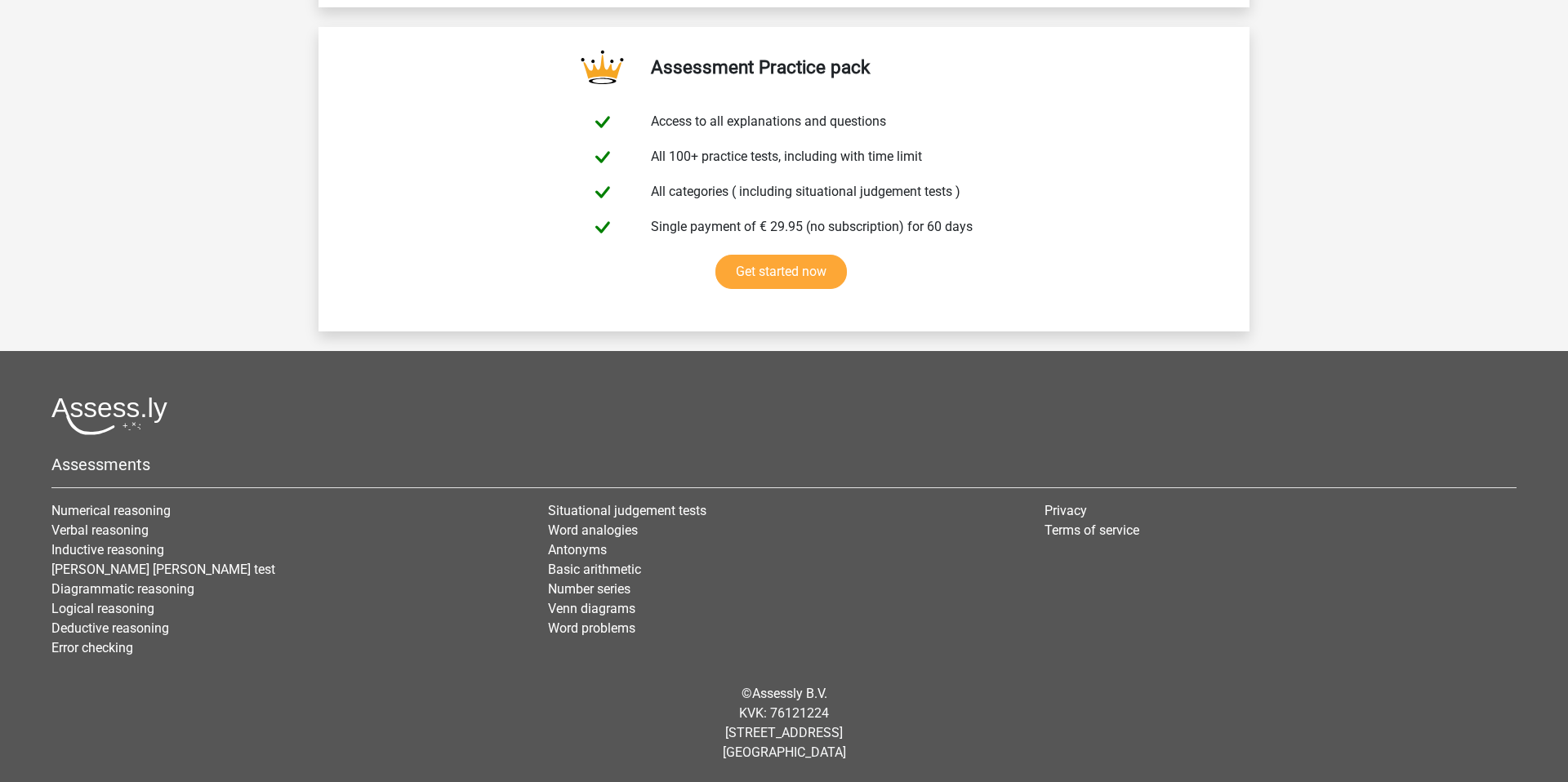
scroll to position [4785, 0]
